Goal: Register for event/course

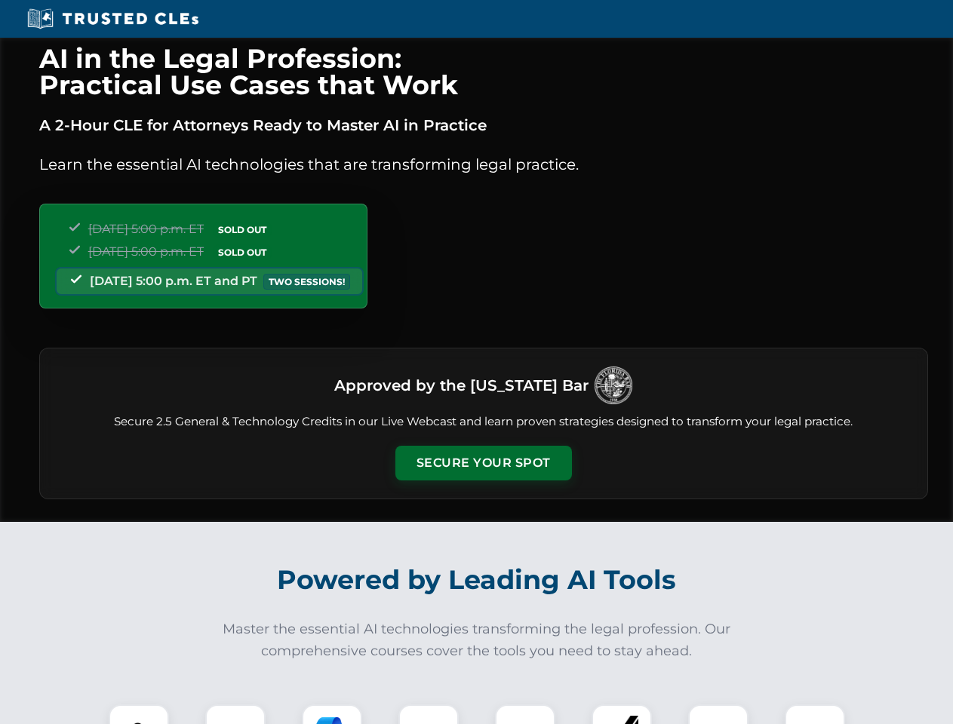
click at [483, 463] on button "Secure Your Spot" at bounding box center [483, 463] width 177 height 35
click at [139, 714] on img at bounding box center [139, 735] width 44 height 44
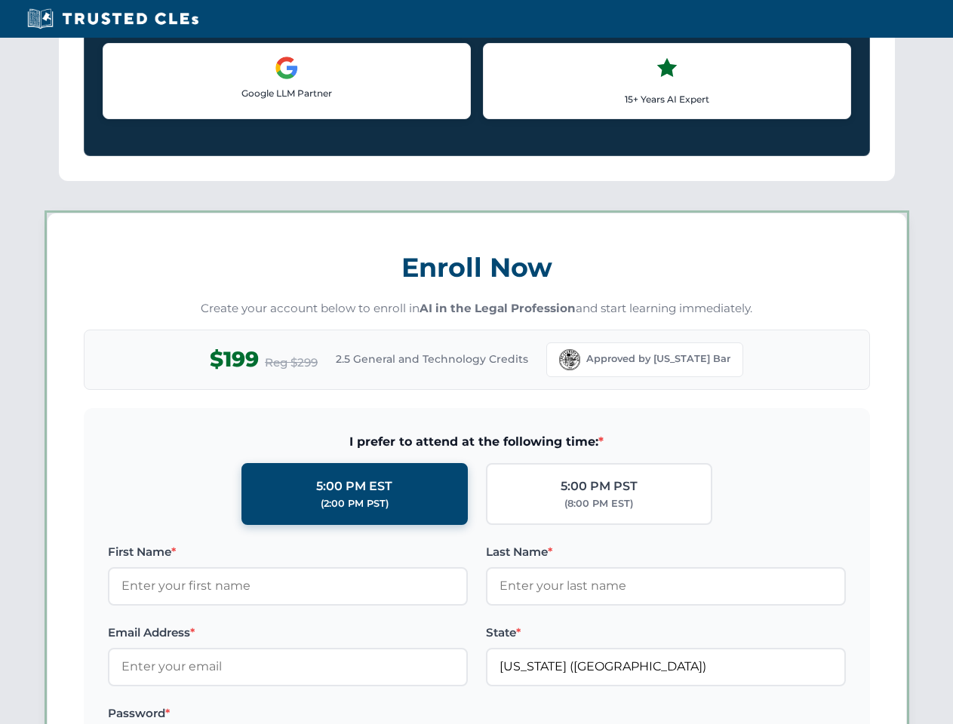
click at [332, 714] on label "Password *" at bounding box center [288, 714] width 360 height 18
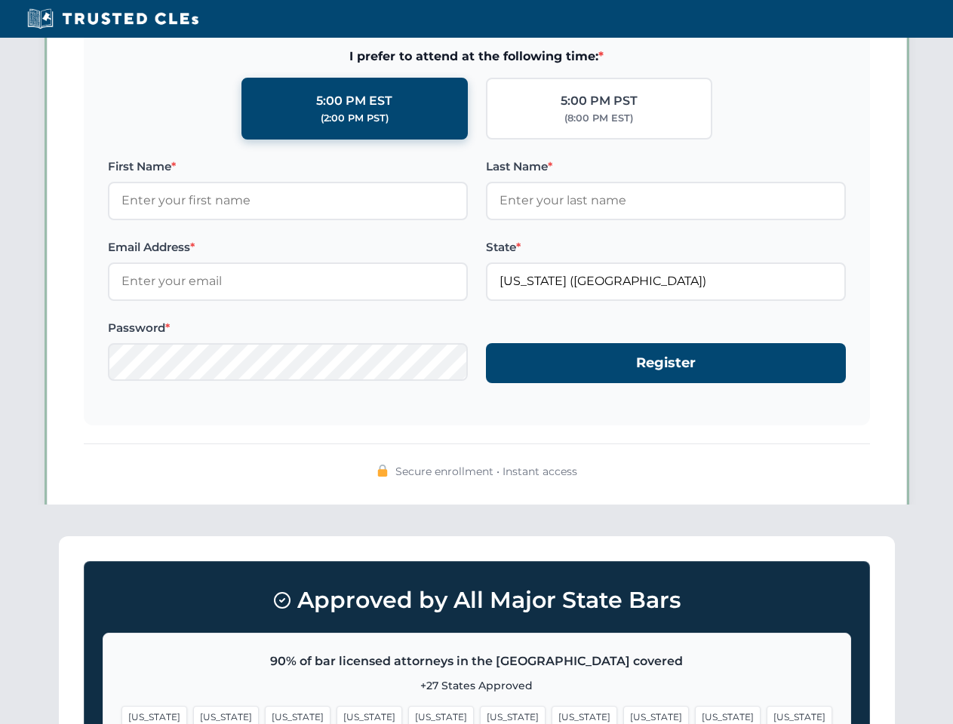
click at [695, 714] on span "[US_STATE]" at bounding box center [728, 717] width 66 height 22
